Goal: Navigation & Orientation: Find specific page/section

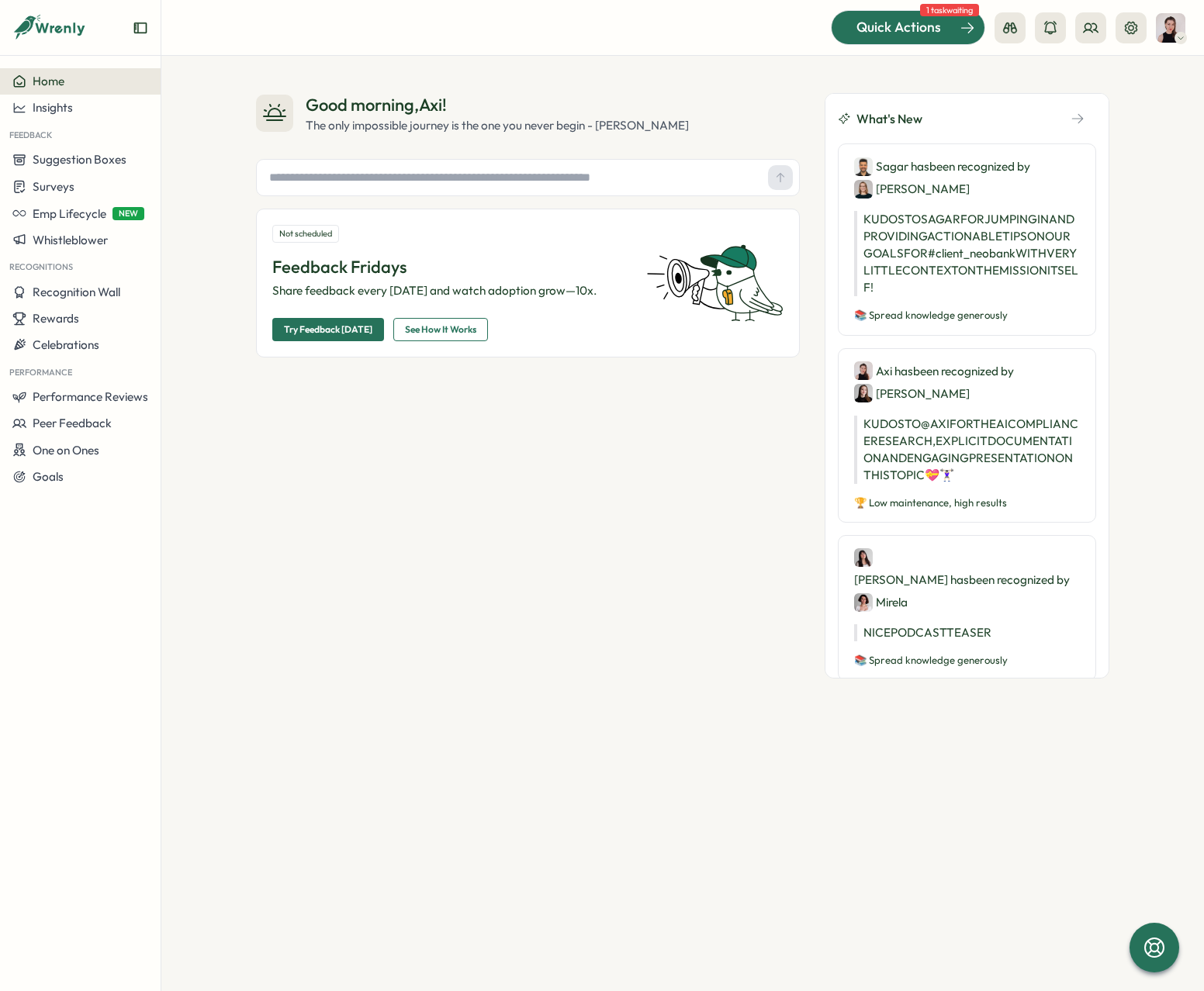
click at [909, 20] on span "Quick Actions" at bounding box center [898, 27] width 85 height 20
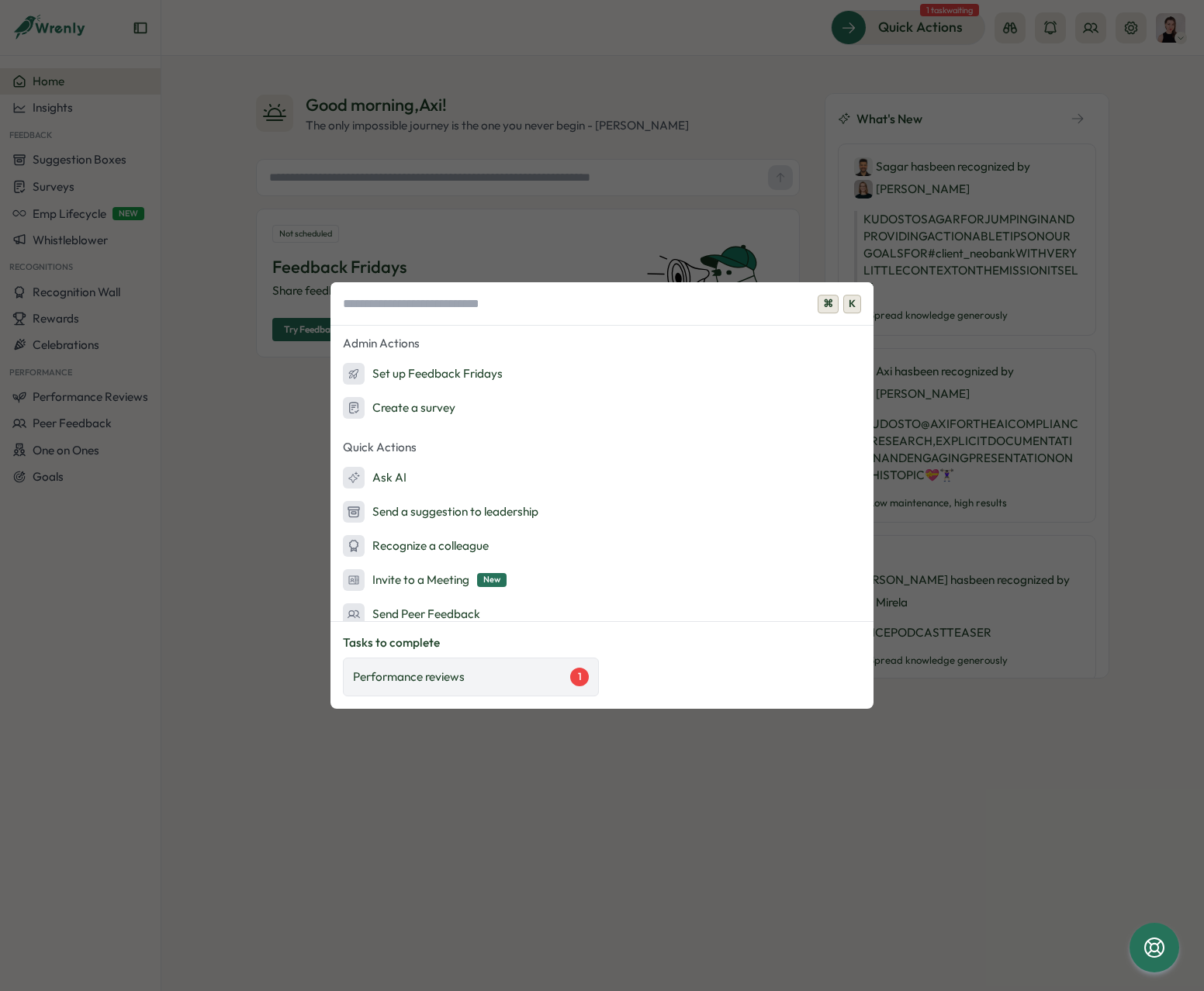
click at [443, 686] on div "Performance reviews 1" at bounding box center [471, 677] width 256 height 39
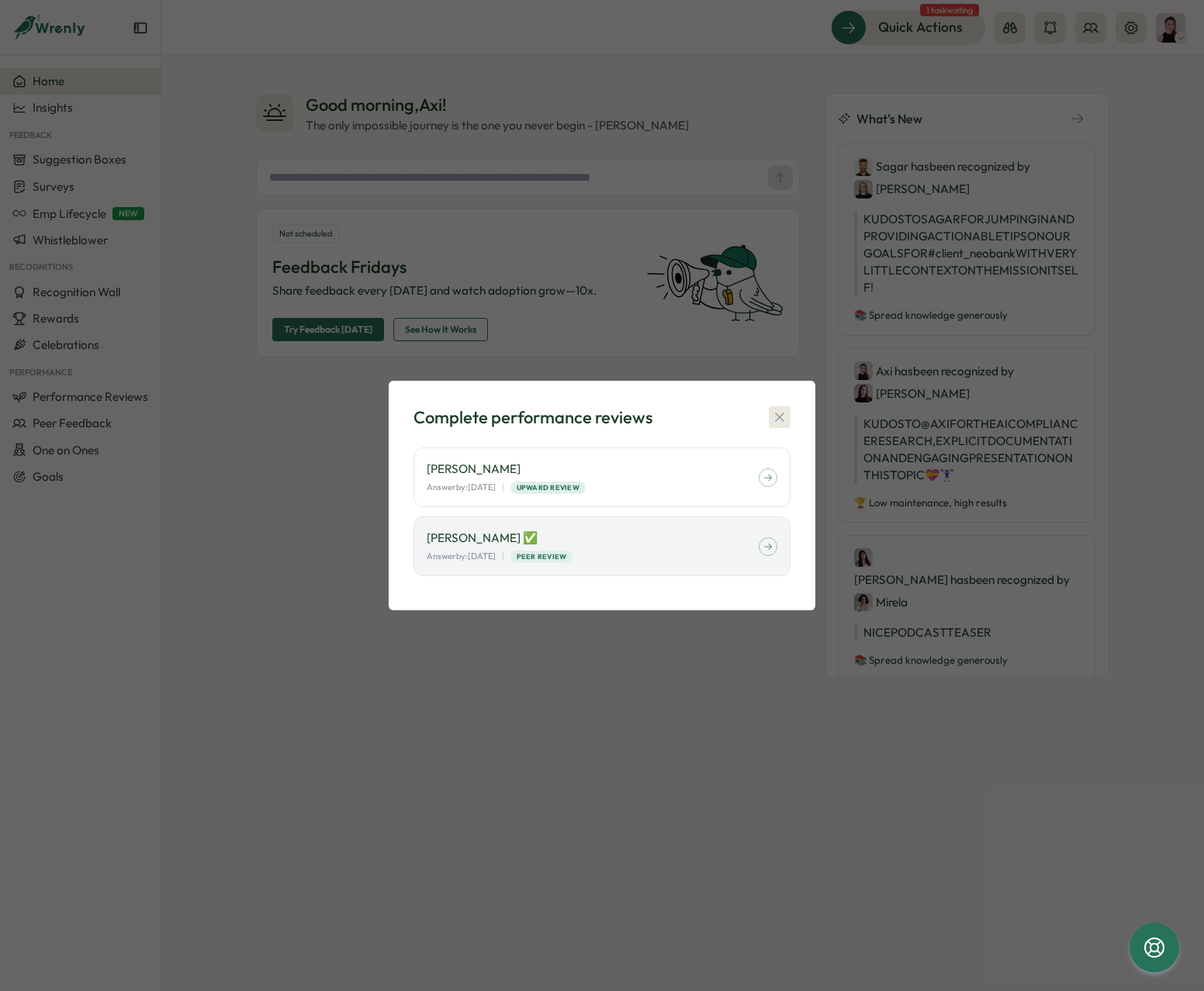
click at [788, 420] on button "button" at bounding box center [779, 417] width 22 height 22
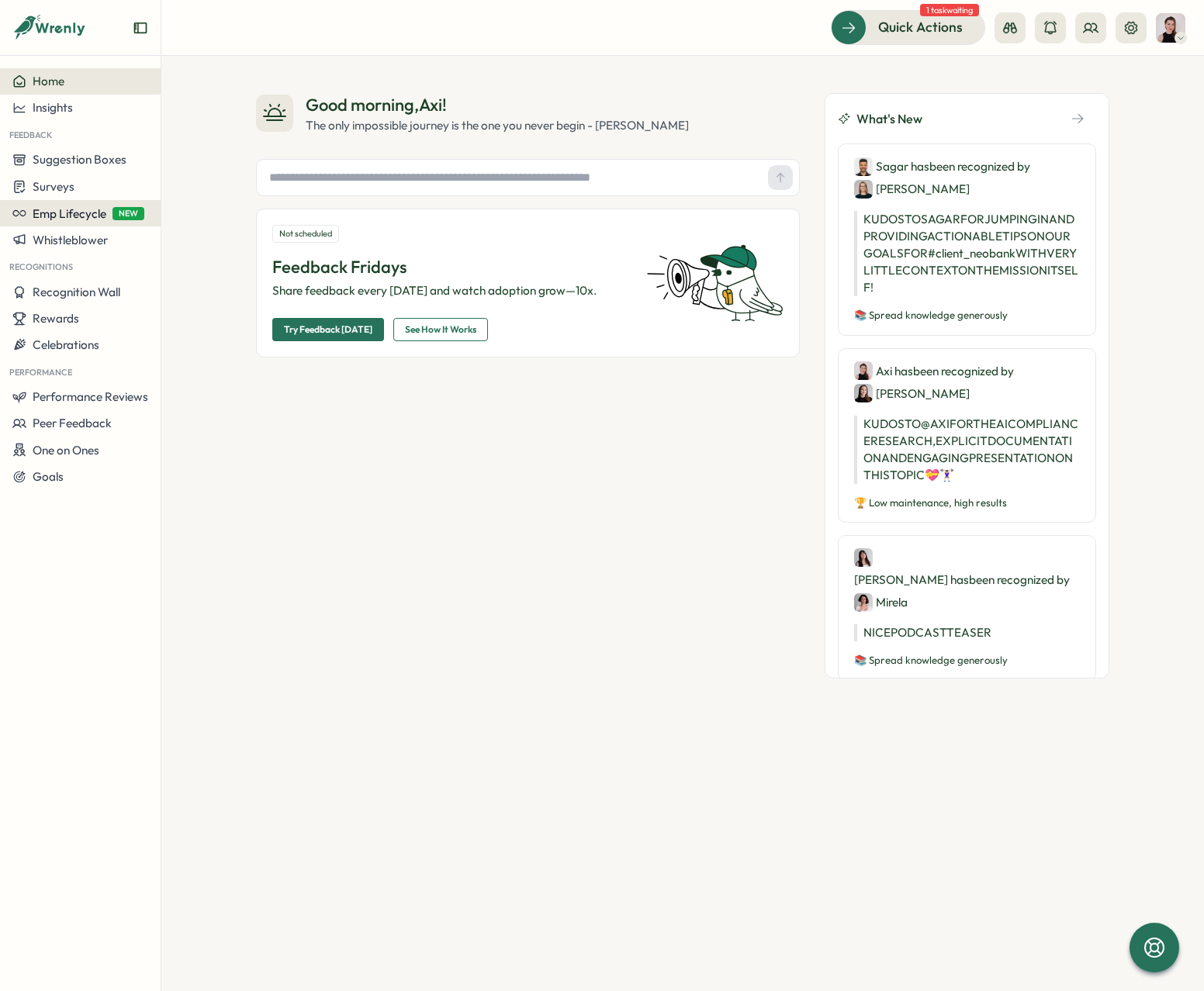
click at [44, 213] on span "Emp Lifecycle" at bounding box center [69, 213] width 74 height 15
drag, startPoint x: 234, startPoint y: 223, endPoint x: 247, endPoint y: 214, distance: 15.8
click at [234, 222] on div "Create New" at bounding box center [203, 213] width 89 height 29
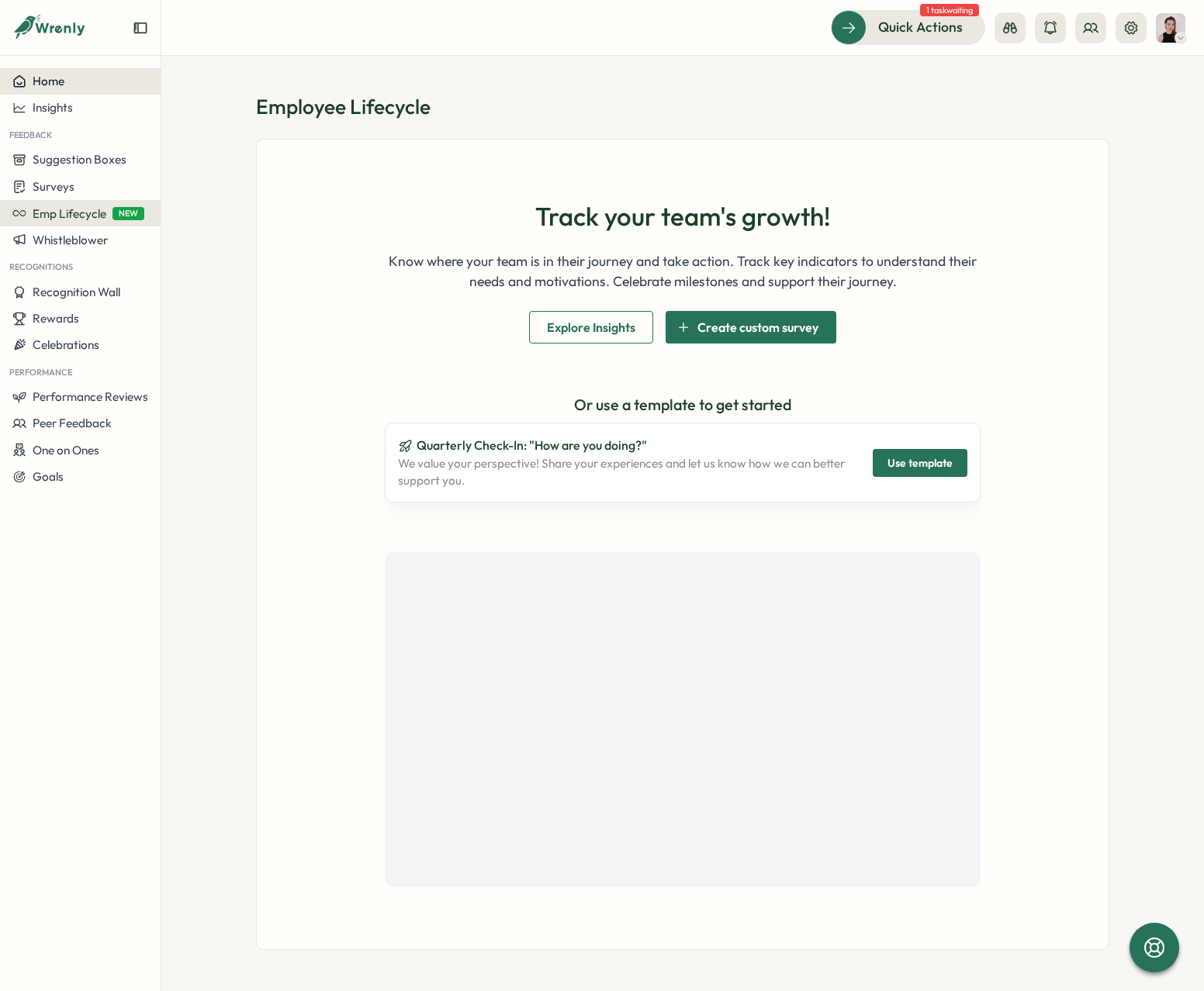
click at [85, 86] on div "Home" at bounding box center [80, 81] width 136 height 14
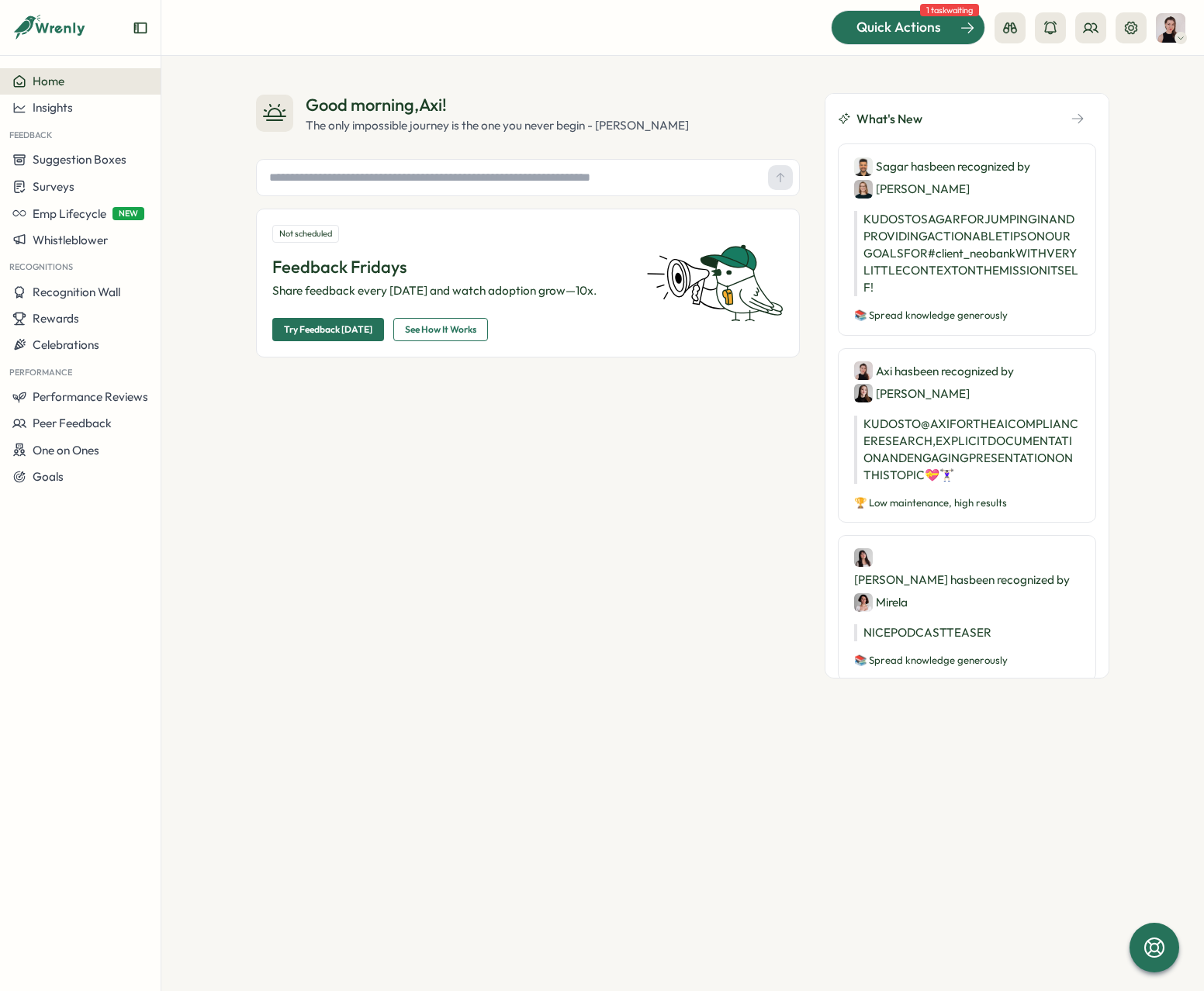
click at [922, 25] on span "Quick Actions" at bounding box center [898, 27] width 85 height 20
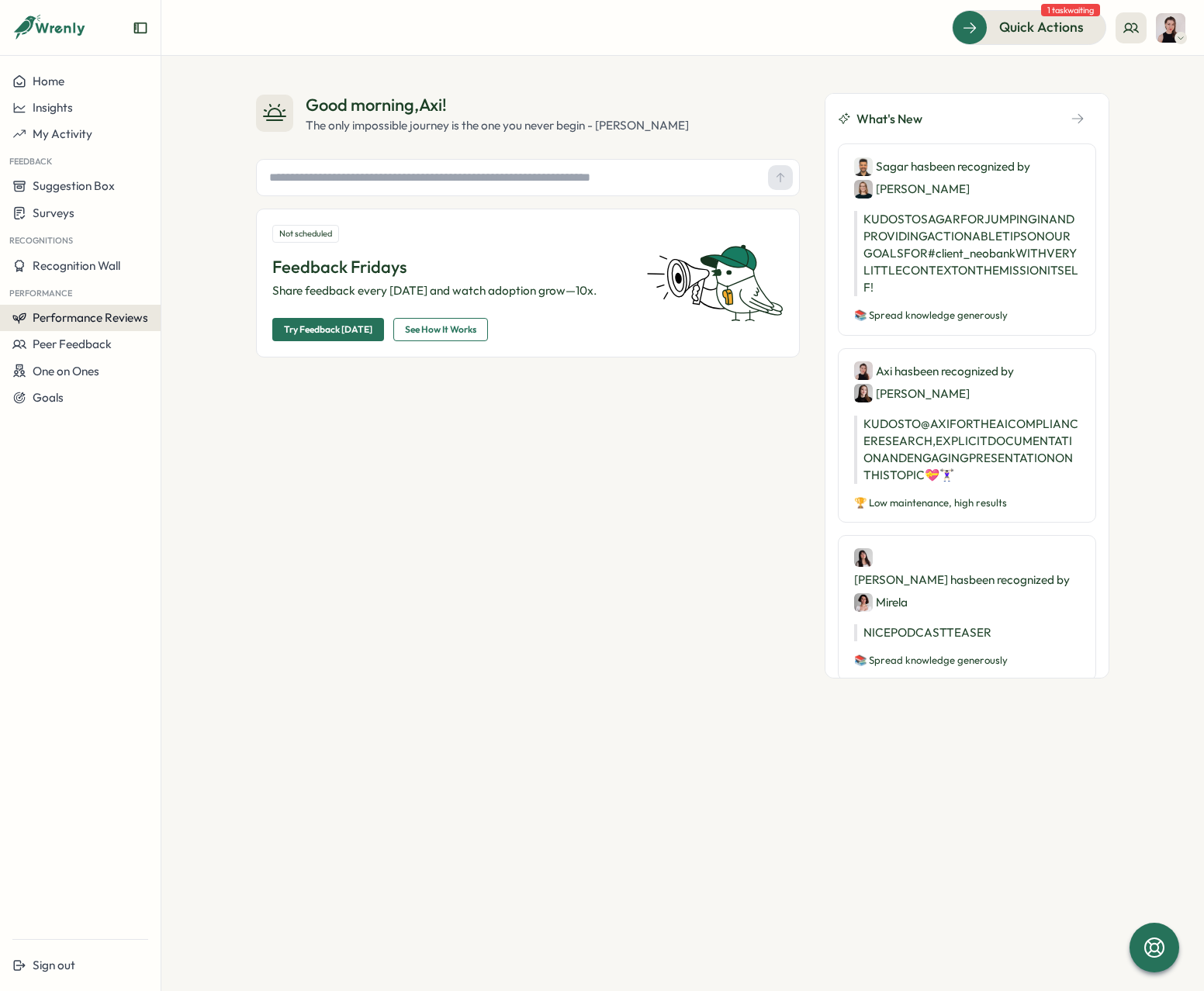
click at [50, 316] on span "Performance Reviews" at bounding box center [90, 318] width 116 height 15
click at [195, 310] on div "Reviews" at bounding box center [186, 303] width 44 height 17
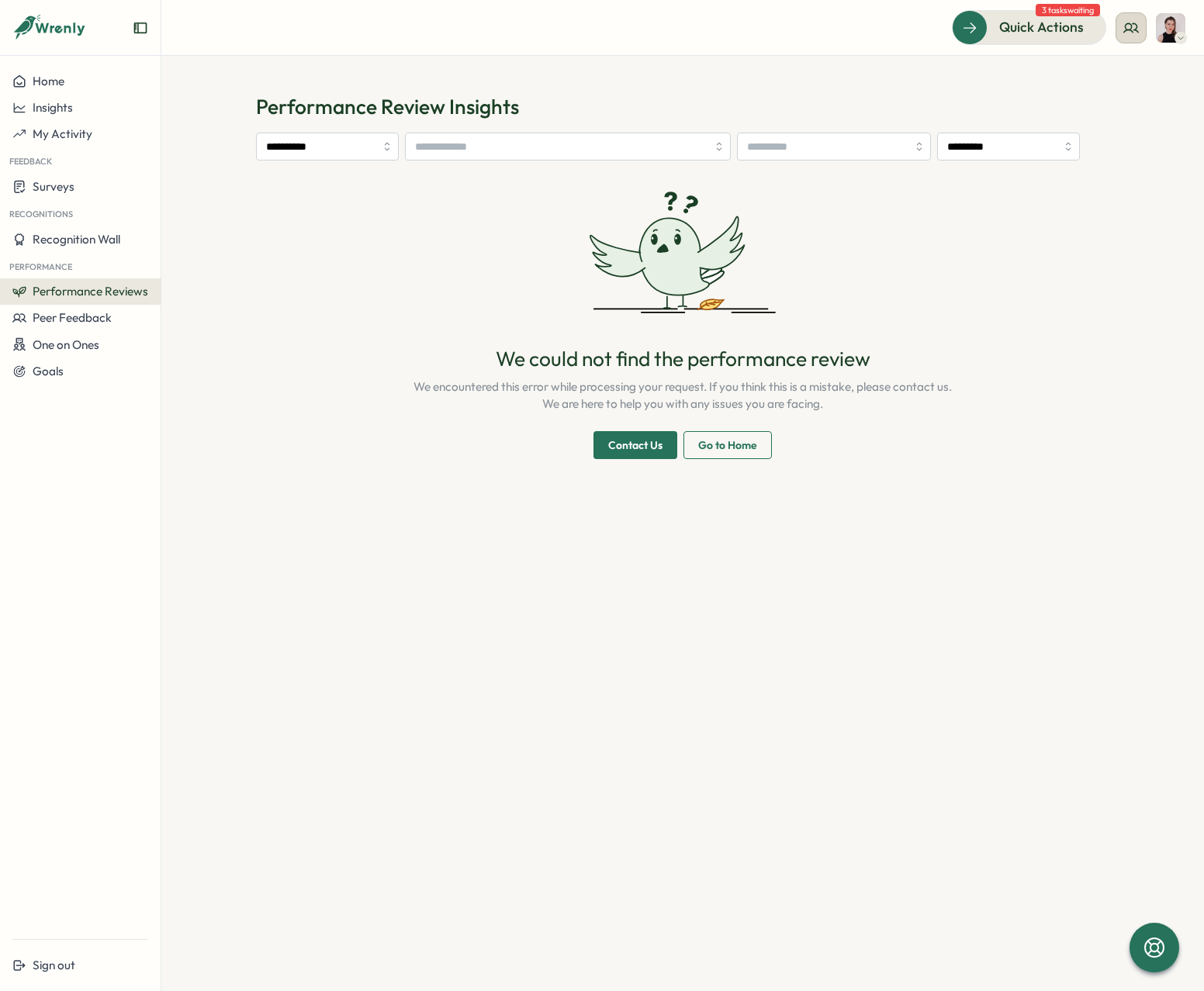
click at [1134, 27] on icon at bounding box center [1130, 27] width 15 height 15
click at [1121, 73] on div "My Team" at bounding box center [1131, 76] width 98 height 17
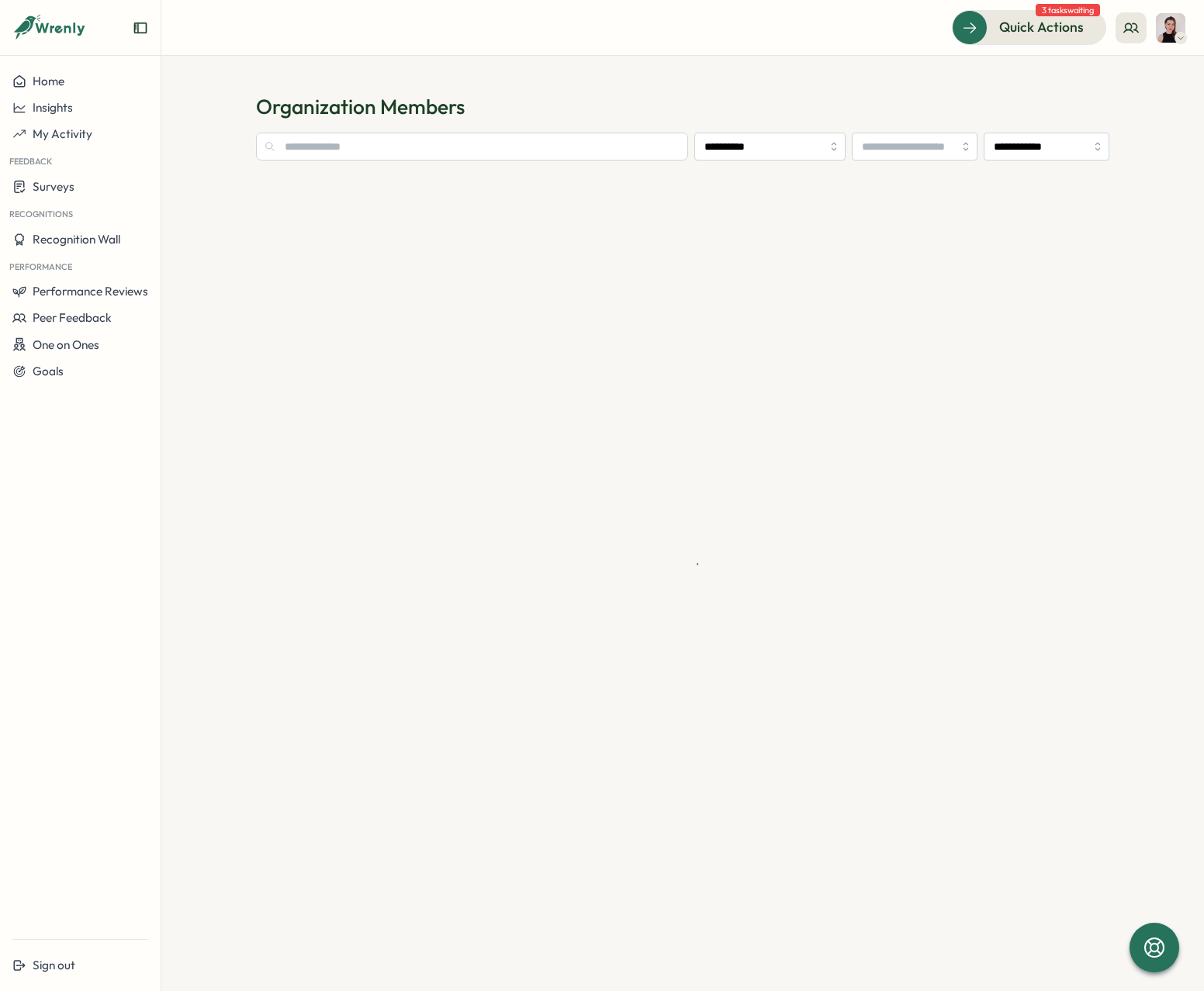
type input "**********"
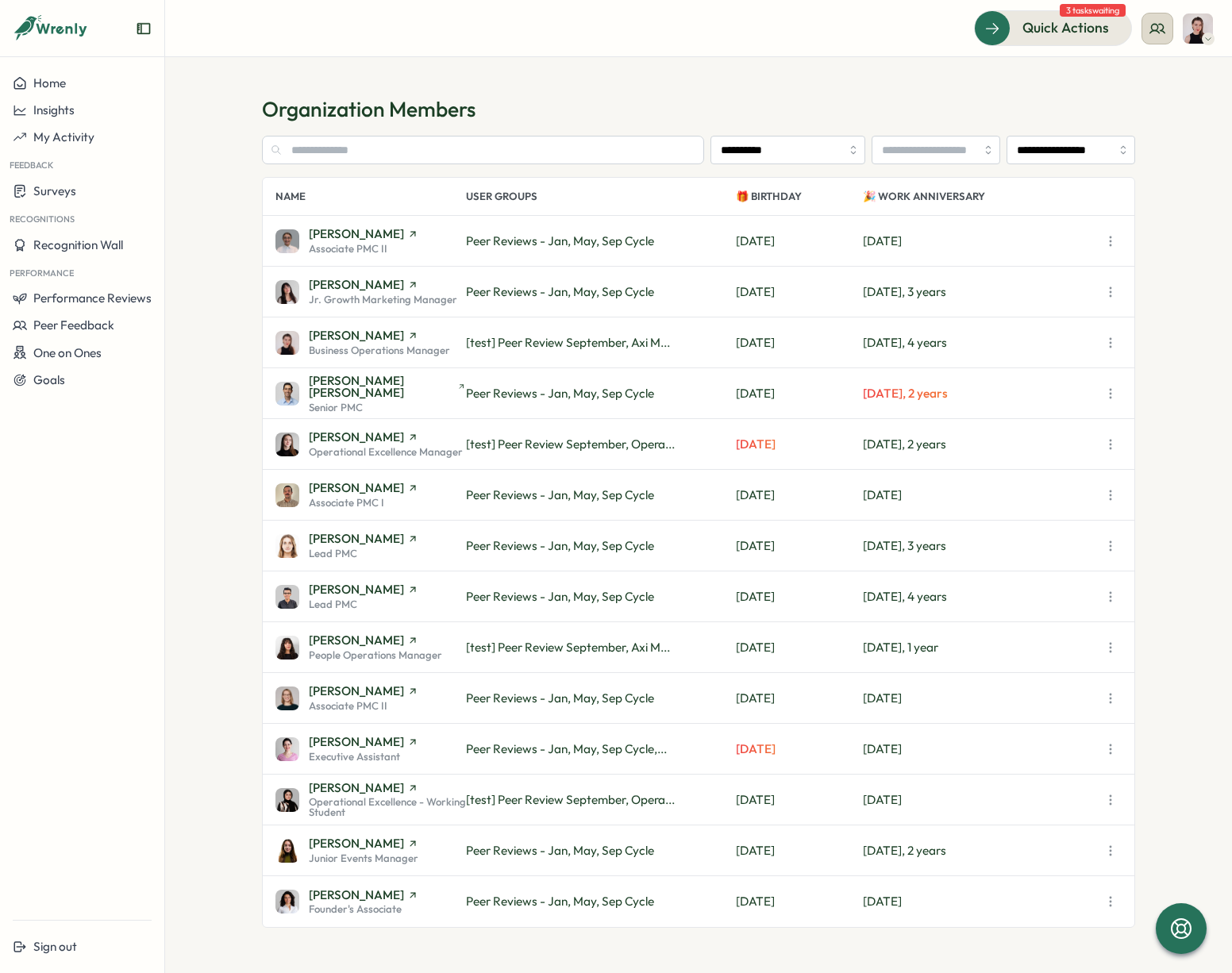
click at [1150, 26] on icon at bounding box center [1157, 28] width 16 height 16
click at [761, 107] on h1 "Organization Members" at bounding box center [698, 109] width 873 height 28
click at [373, 146] on input "text" at bounding box center [483, 150] width 442 height 29
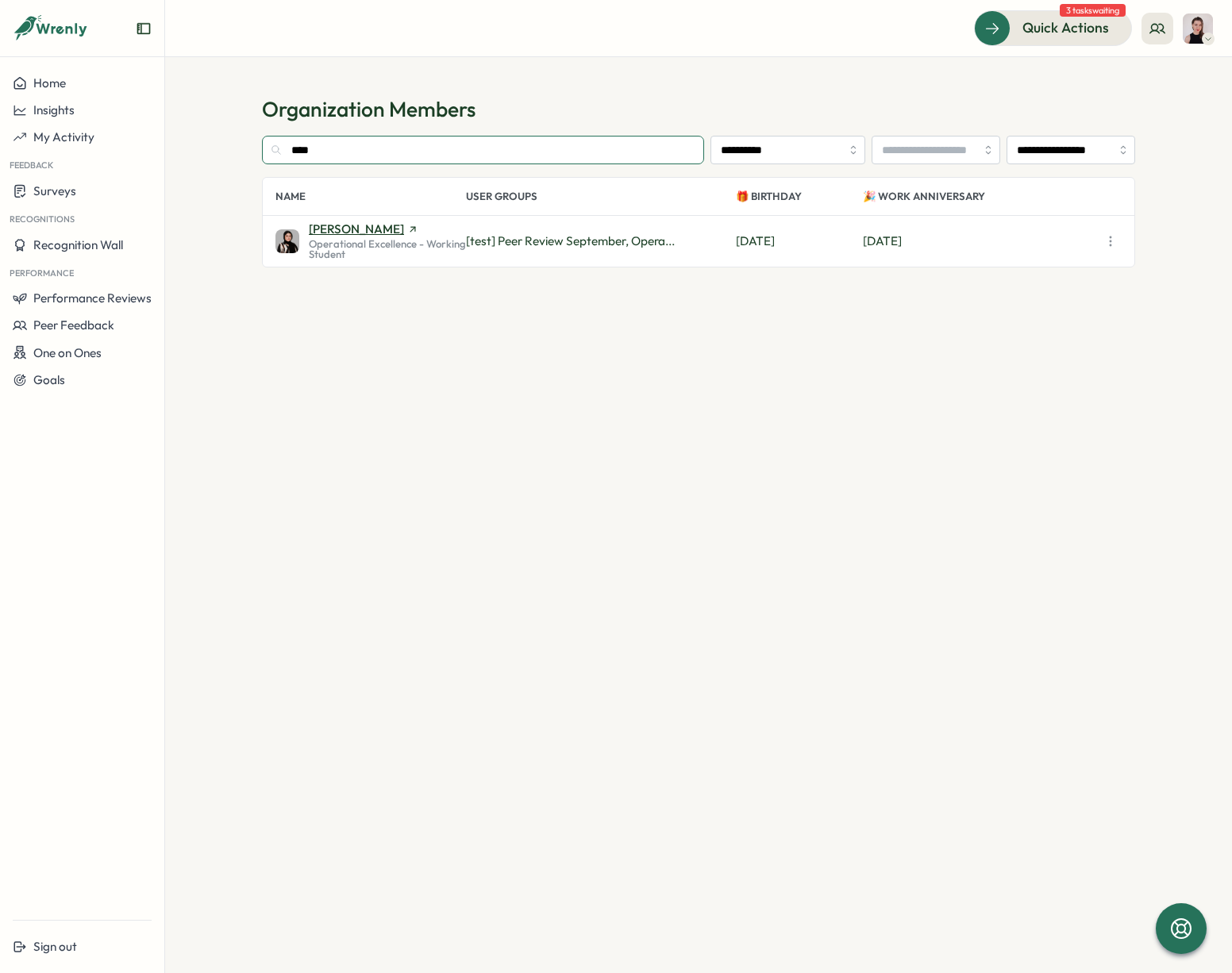
type input "****"
click at [357, 227] on span "[PERSON_NAME]" at bounding box center [356, 229] width 95 height 12
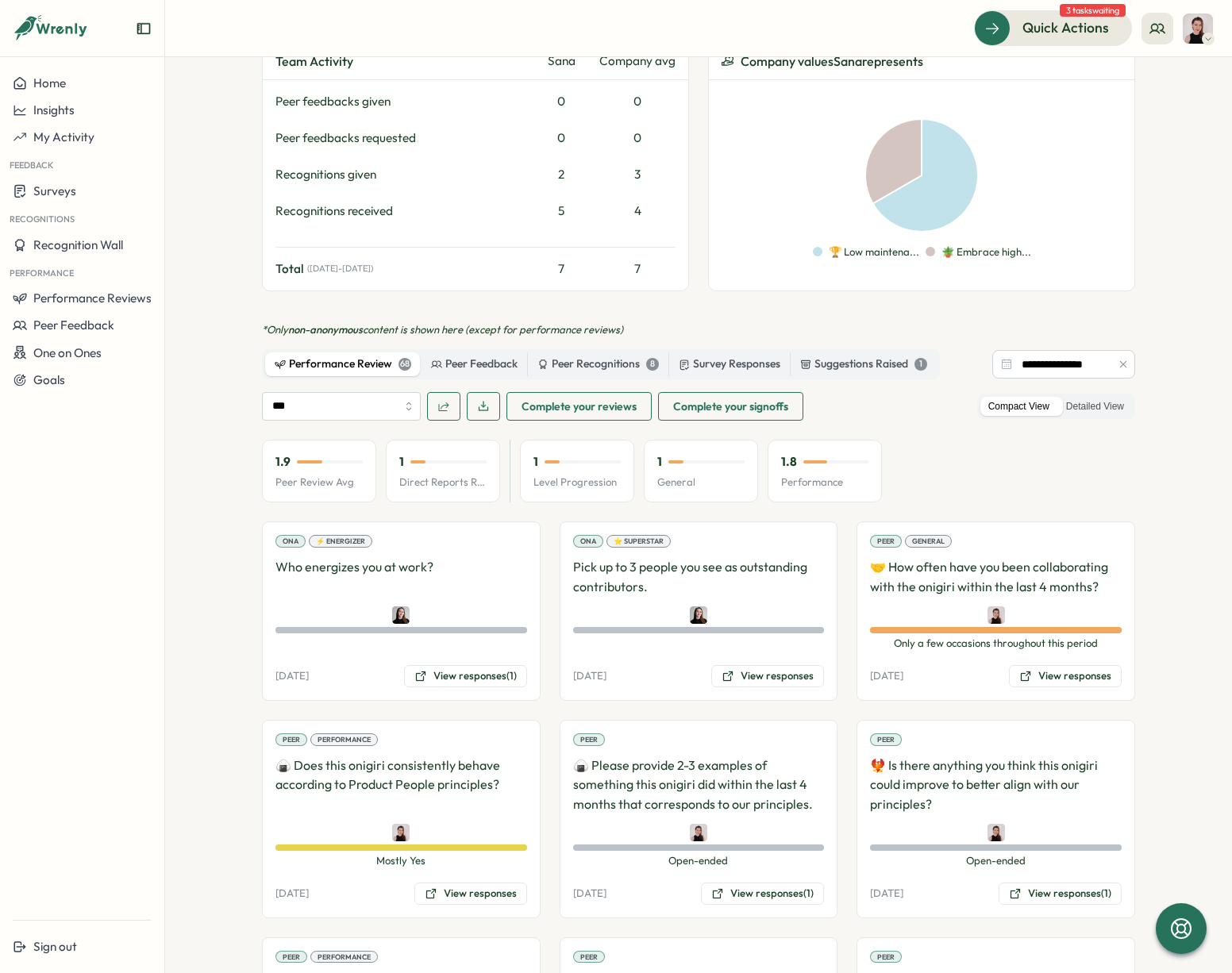
scroll to position [801, 0]
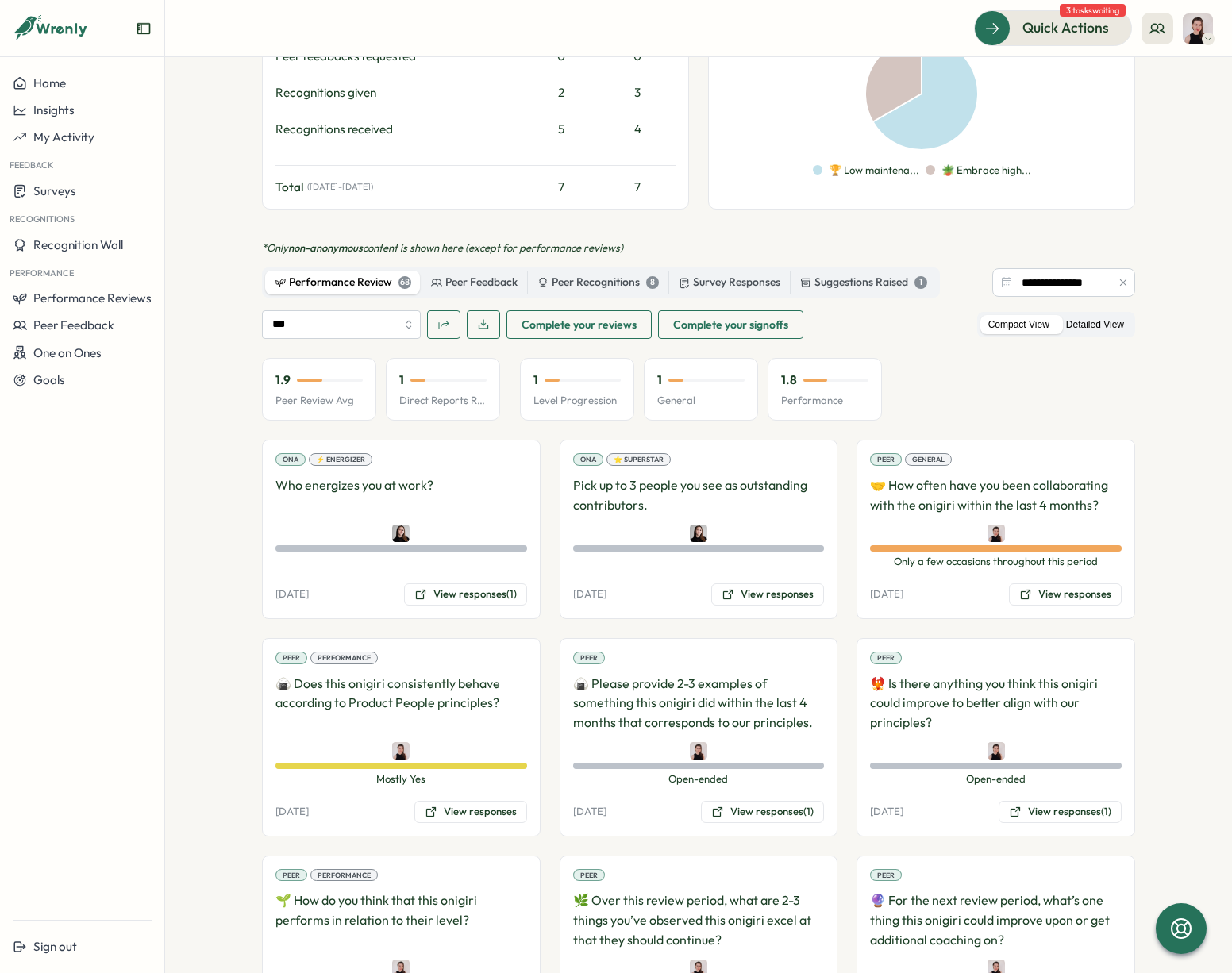
click at [1117, 315] on label "Detailed View" at bounding box center [1095, 325] width 74 height 20
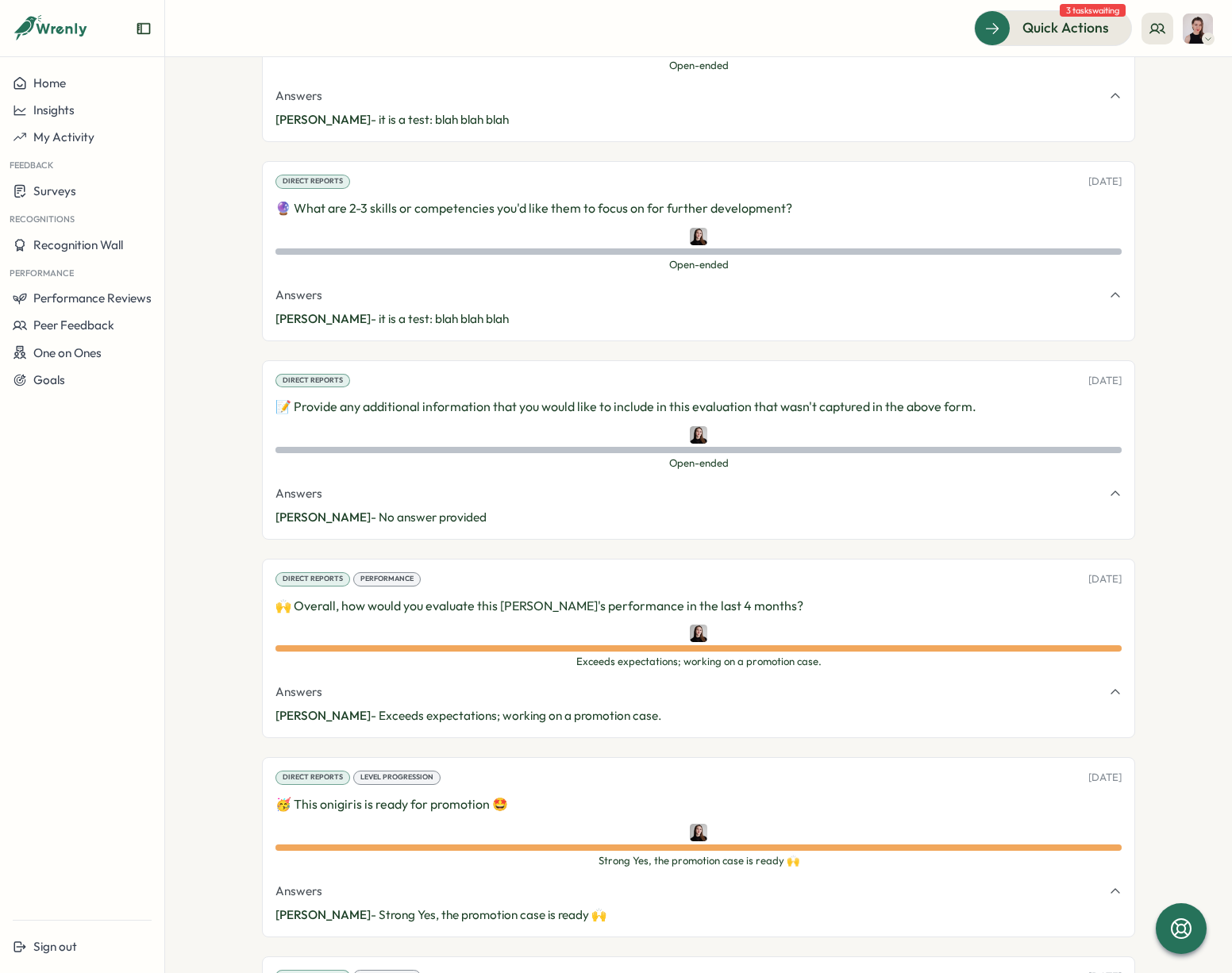
scroll to position [10370, 0]
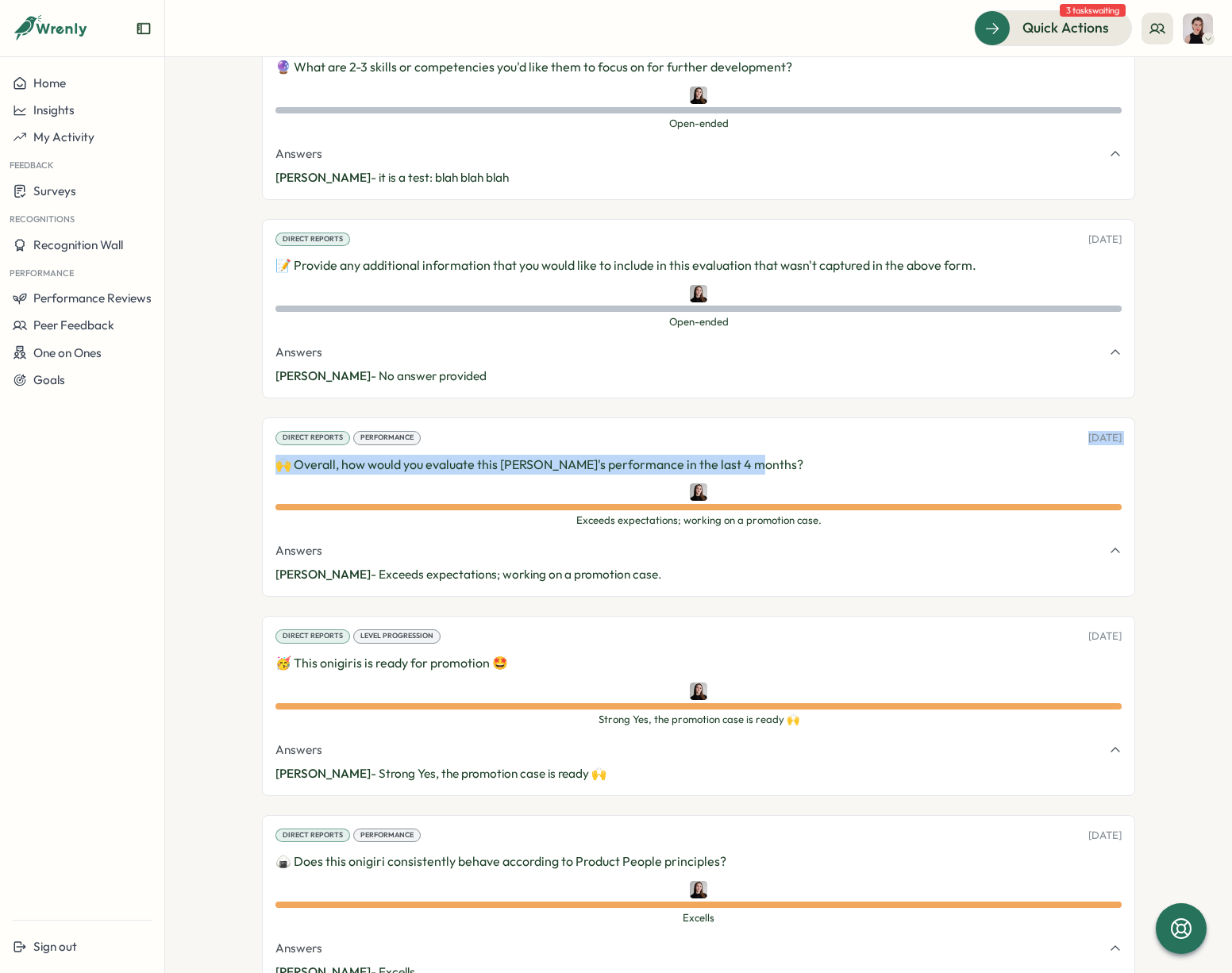
drag, startPoint x: 1043, startPoint y: 376, endPoint x: 1128, endPoint y: 417, distance: 94.4
click at [1128, 418] on div "Direct Reports Performance [DATE] 🙌 Overall, how would you evaluate this [PERSO…" at bounding box center [698, 507] width 873 height 180
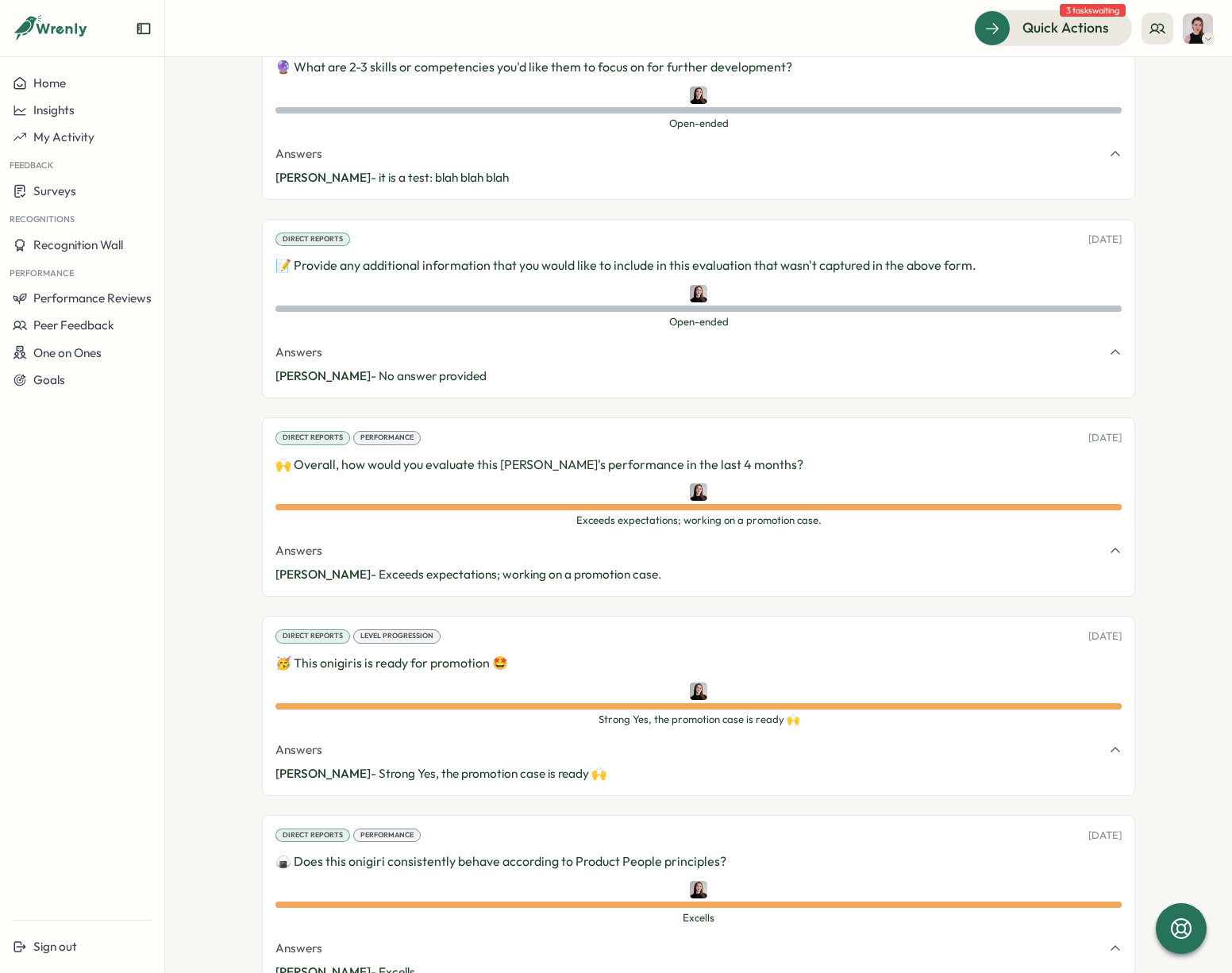
click at [203, 319] on section "Employees [PERSON_NAME] [PERSON_NAME] admin Edit Profile Employee Information T…" at bounding box center [698, 515] width 1067 height 916
click at [1202, 634] on section "Employees [PERSON_NAME] [PERSON_NAME] admin Edit Profile Employee Information T…" at bounding box center [698, 515] width 1067 height 916
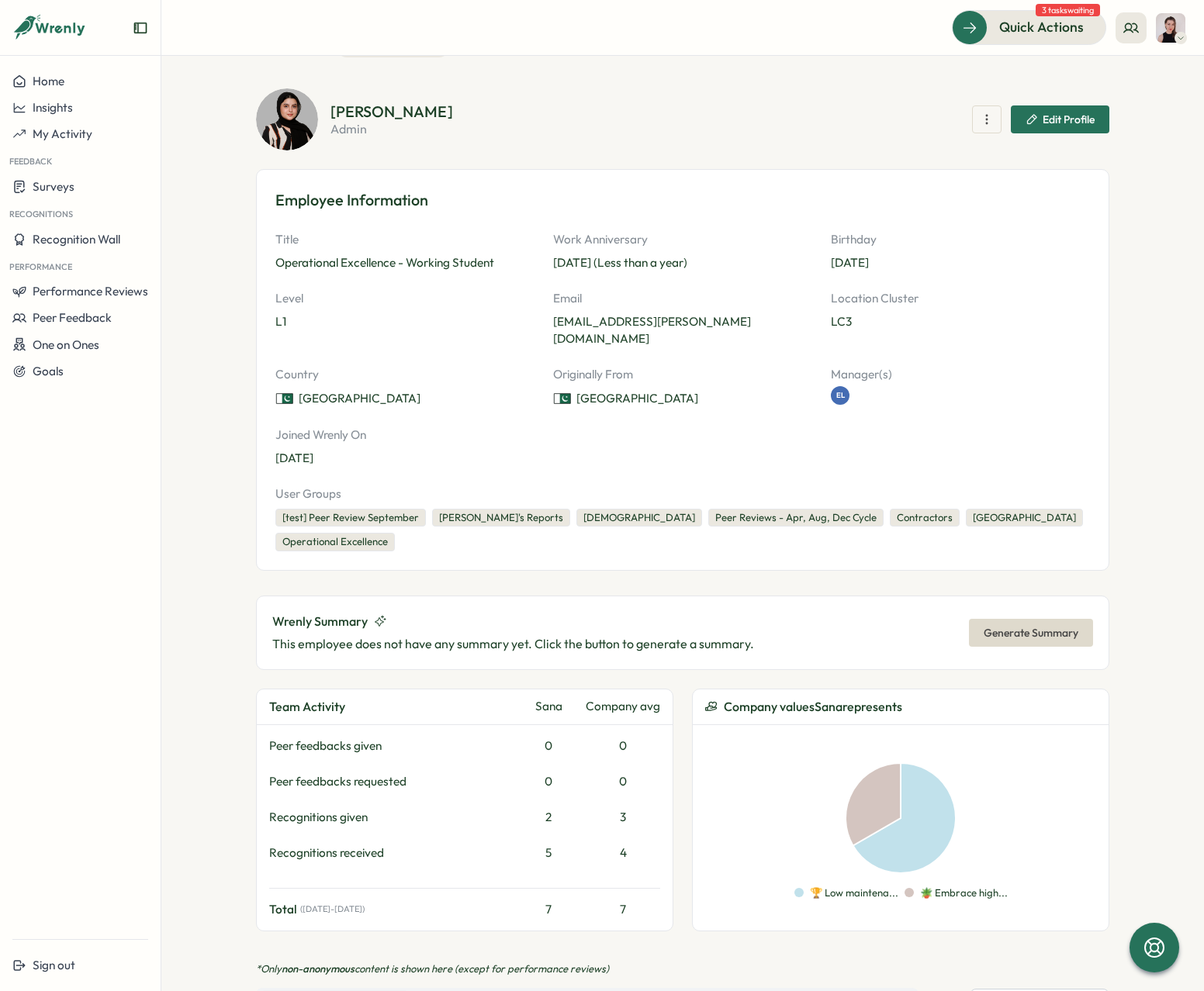
scroll to position [0, 0]
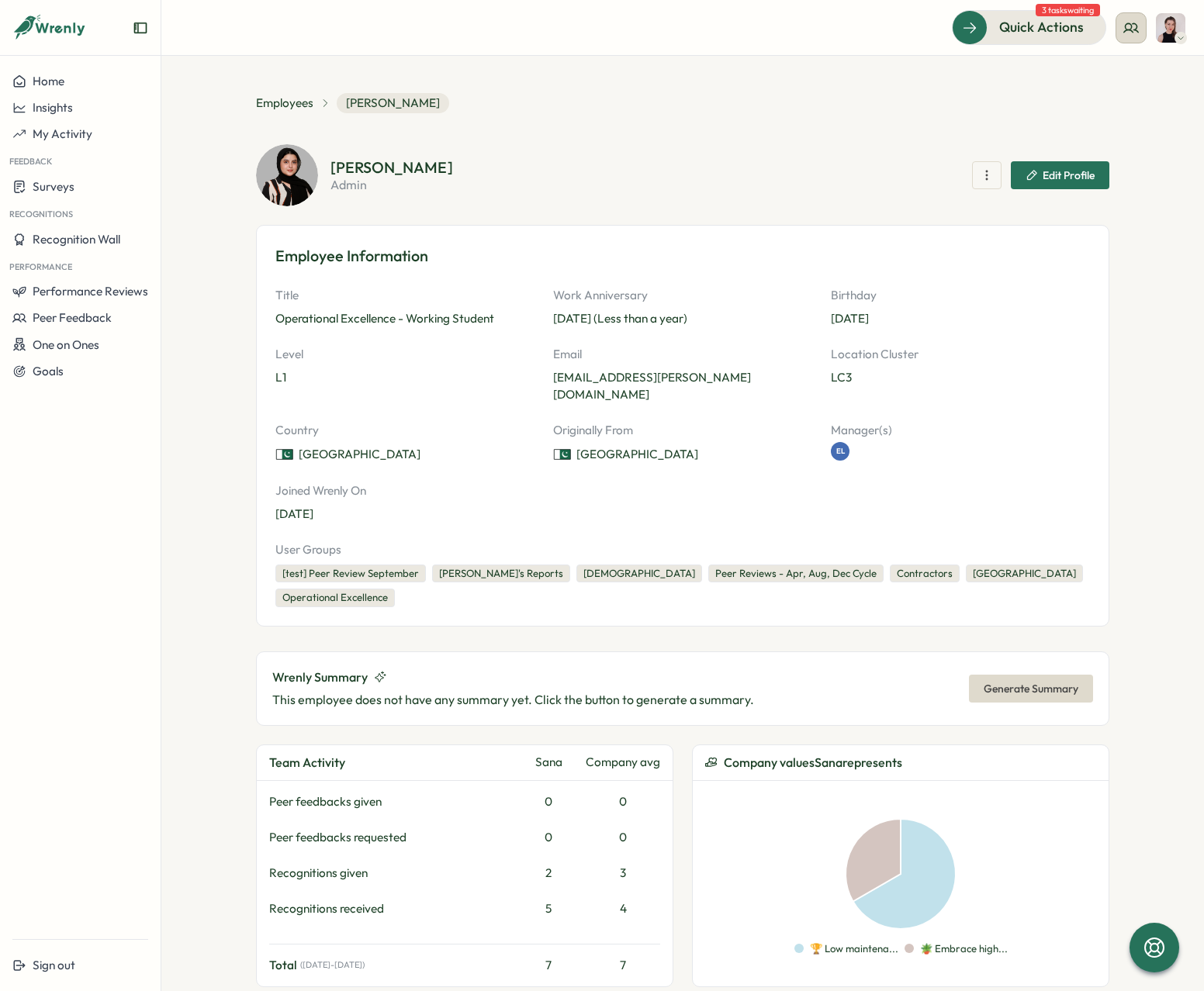
click at [1128, 25] on icon at bounding box center [1130, 27] width 15 height 15
click at [1106, 73] on div "My Team" at bounding box center [1131, 76] width 98 height 17
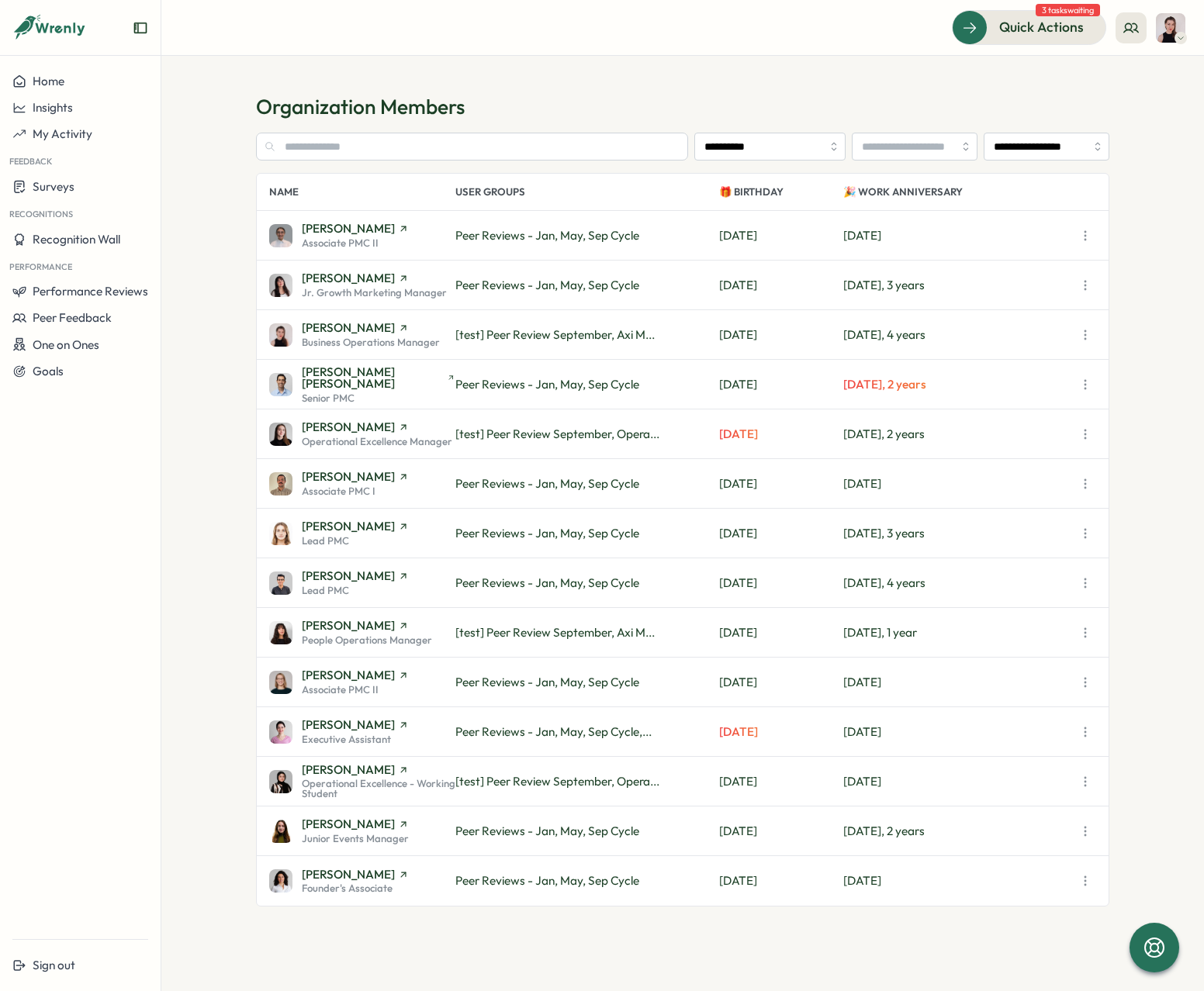
click at [1145, 181] on section "**********" at bounding box center [682, 523] width 1042 height 935
